Goal: Obtain resource: Obtain resource

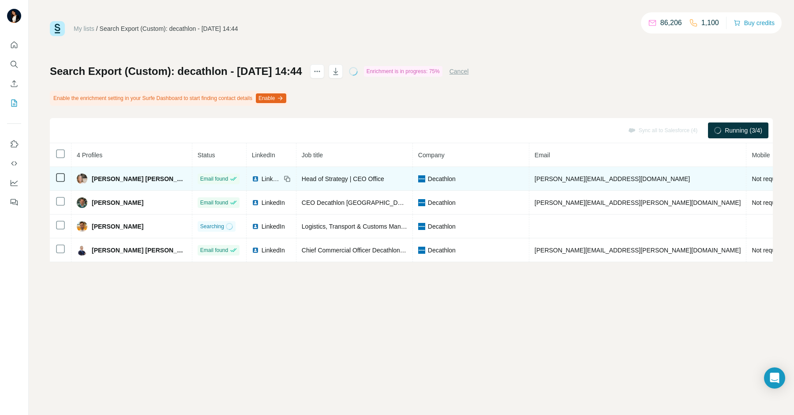
click at [302, 181] on span "Head of Strategy | CEO Office" at bounding box center [343, 179] width 82 height 7
copy span "Head of Strategy | CEO Office"
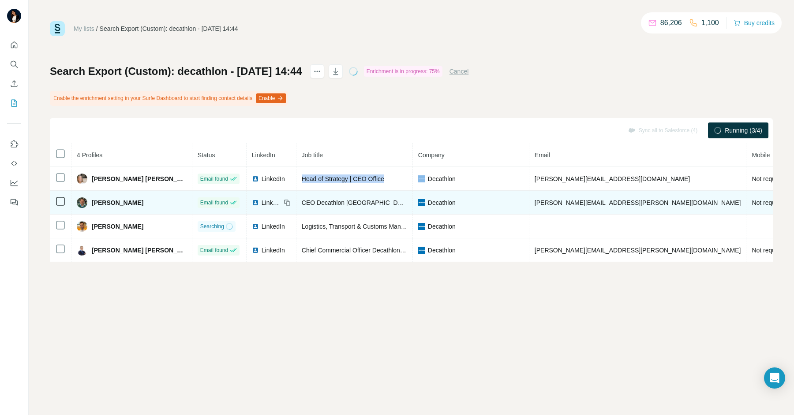
click at [302, 205] on span "CEO Decathlon España" at bounding box center [356, 202] width 109 height 7
copy span "CEO Decathlon España"
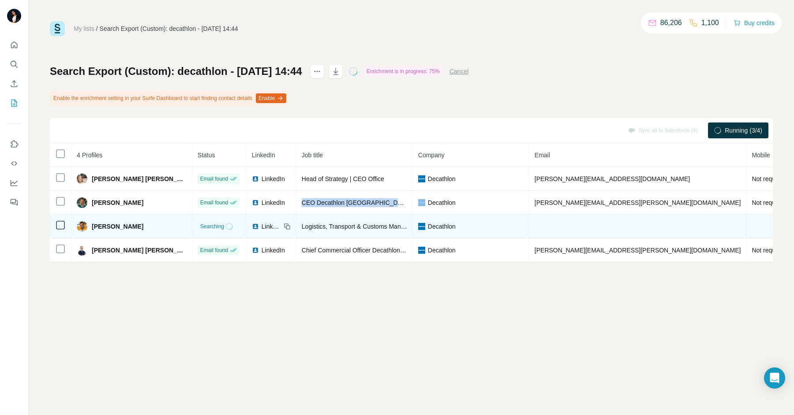
click at [302, 227] on span "Logistics, Transport & Customs Manager at Decathlon" at bounding box center [376, 226] width 148 height 7
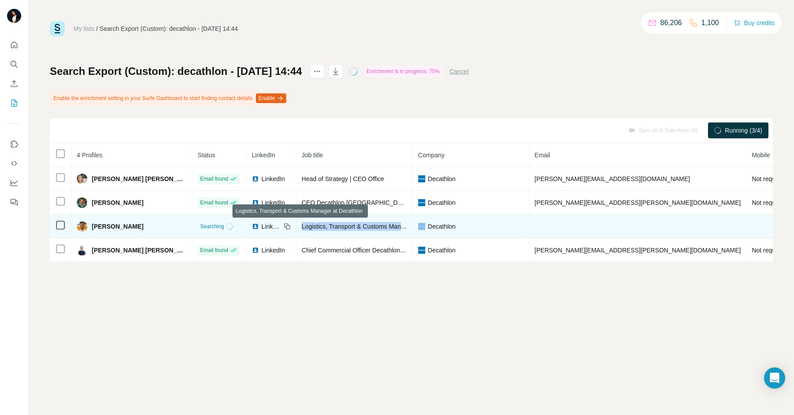
copy span "Logistics, Transport & Customs Manager at Decathlon"
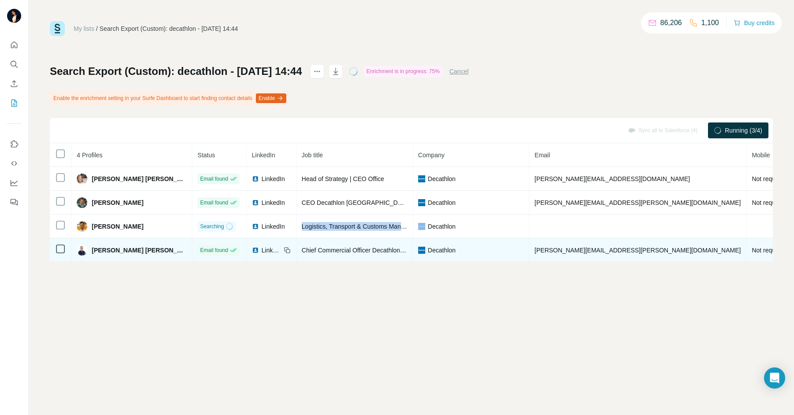
click at [302, 253] on span "Chief Commercial Officer Decathlon España" at bounding box center [384, 250] width 164 height 7
copy span "Chief Commercial Officer Decathlon España"
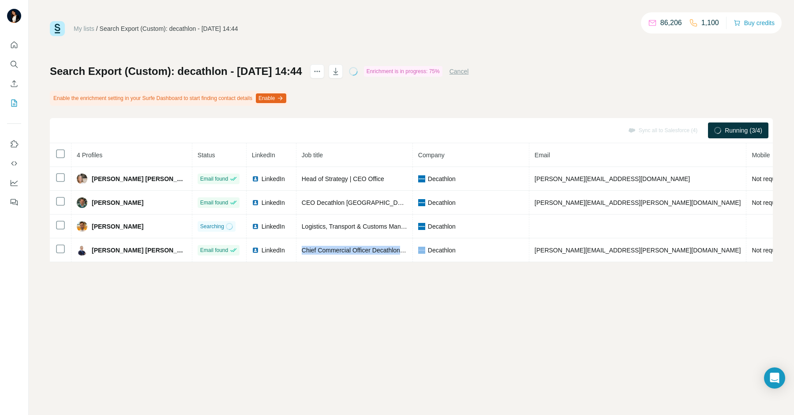
click at [344, 342] on div "My lists / Search Export (Custom): decathlon - 13/08/2025 14:44 86,206 1,100 Bu…" at bounding box center [411, 207] width 765 height 415
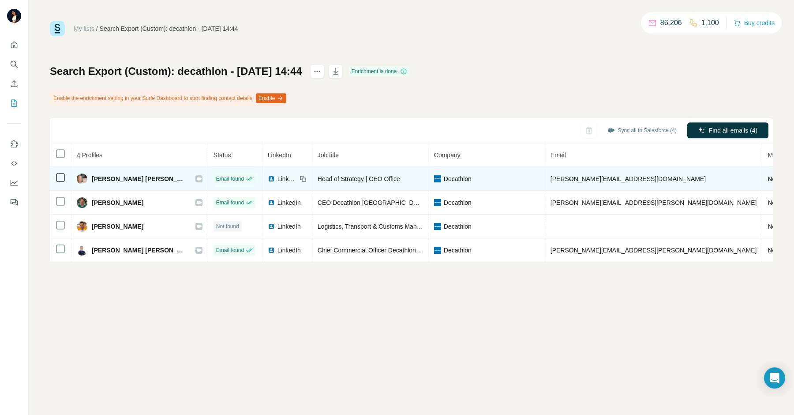
click at [196, 176] on icon at bounding box center [198, 179] width 5 height 7
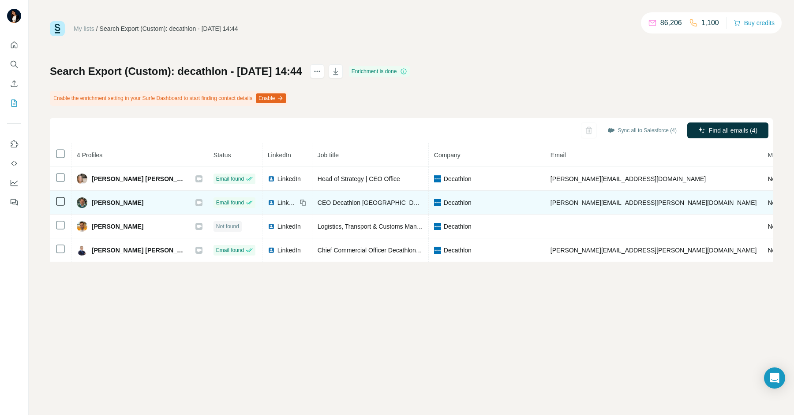
click at [146, 198] on div "Borja Sánchez" at bounding box center [140, 203] width 126 height 11
click at [196, 200] on icon at bounding box center [198, 202] width 5 height 7
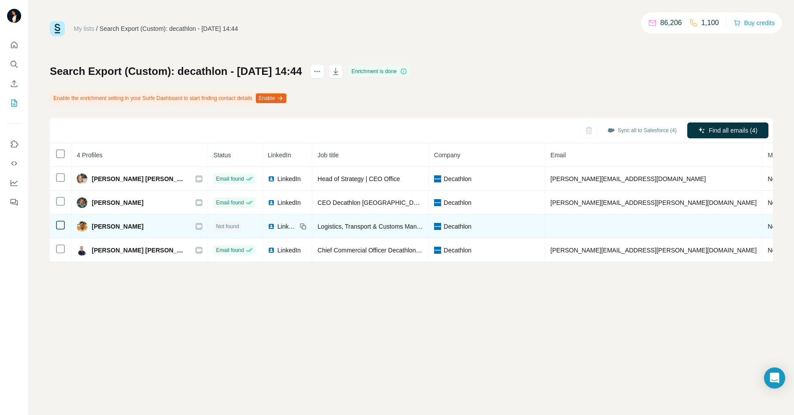
click at [196, 223] on icon at bounding box center [198, 226] width 5 height 7
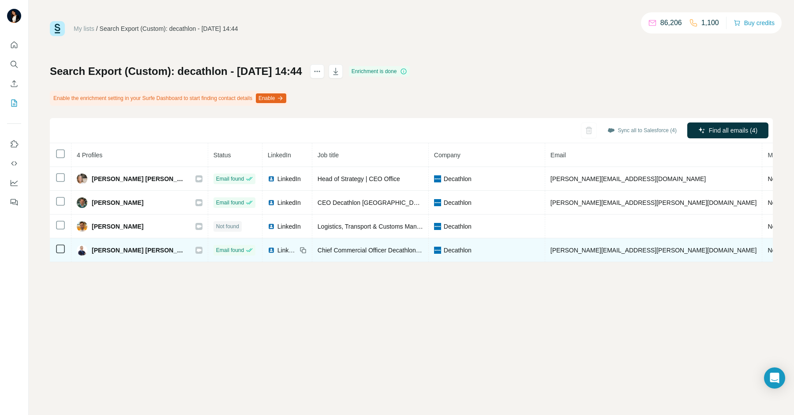
click at [197, 249] on icon at bounding box center [199, 250] width 5 height 3
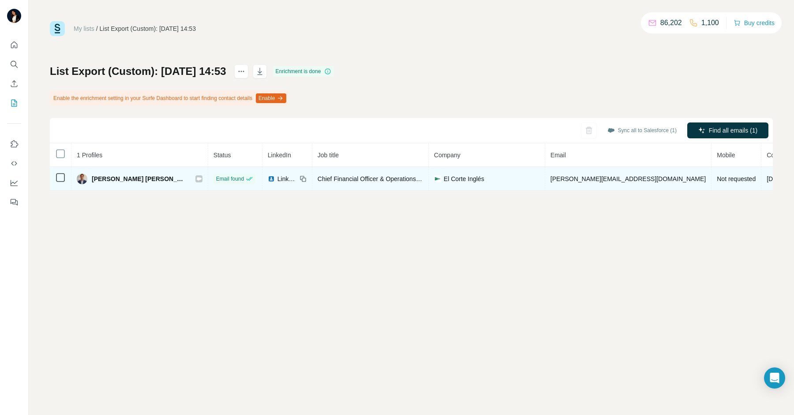
click at [197, 177] on icon at bounding box center [199, 178] width 5 height 3
click at [320, 176] on span "Chief Financial Officer & Operations Director - Technology Dept." at bounding box center [405, 179] width 175 height 7
copy span "Chief Financial Officer & Operations Director - Technology Dept."
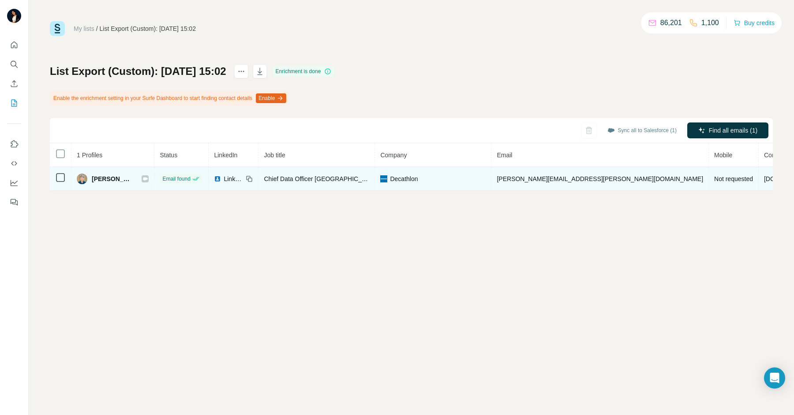
click at [311, 176] on span "Chief Data Officer [GEOGRAPHIC_DATA]" at bounding box center [321, 179] width 115 height 7
copy span "Chief Data Officer [GEOGRAPHIC_DATA]"
click at [148, 179] on icon at bounding box center [145, 178] width 5 height 3
